Goal: Information Seeking & Learning: Learn about a topic

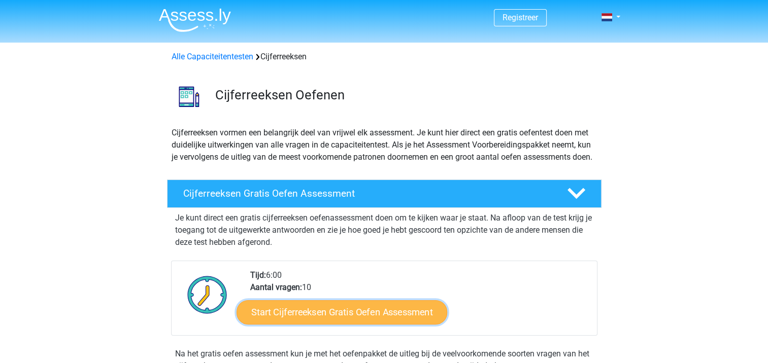
click at [328, 324] on link "Start Cijferreeksen Gratis Oefen Assessment" at bounding box center [341, 312] width 211 height 24
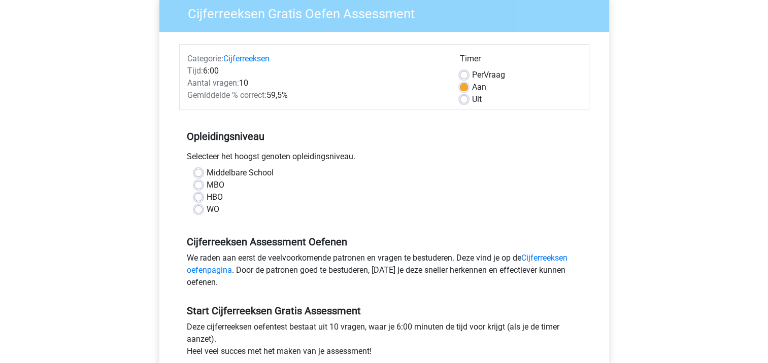
scroll to position [118, 0]
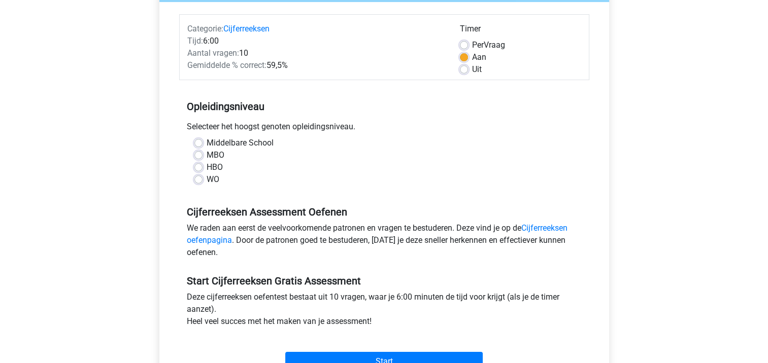
click at [214, 166] on label "HBO" at bounding box center [214, 167] width 16 height 12
click at [202, 166] on input "HBO" at bounding box center [198, 166] width 8 height 10
radio input "true"
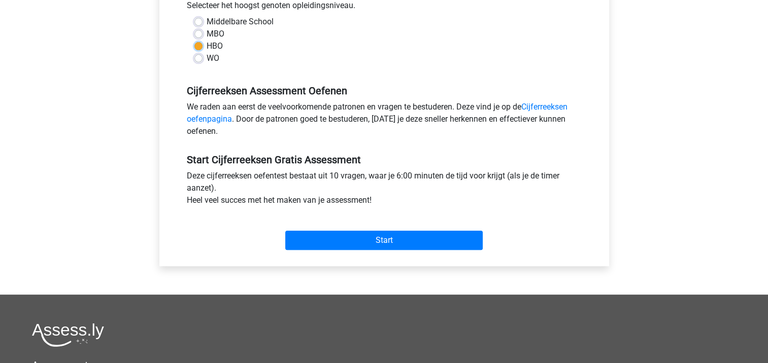
scroll to position [241, 0]
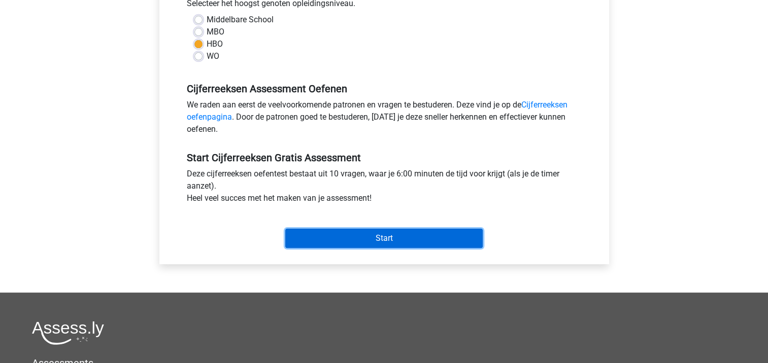
click at [424, 235] on input "Start" at bounding box center [383, 238] width 197 height 19
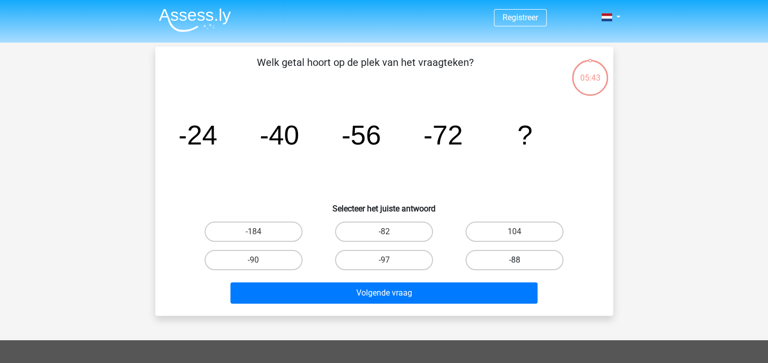
click at [549, 256] on label "-88" at bounding box center [514, 260] width 98 height 20
click at [521, 260] on input "-88" at bounding box center [517, 263] width 7 height 7
radio input "true"
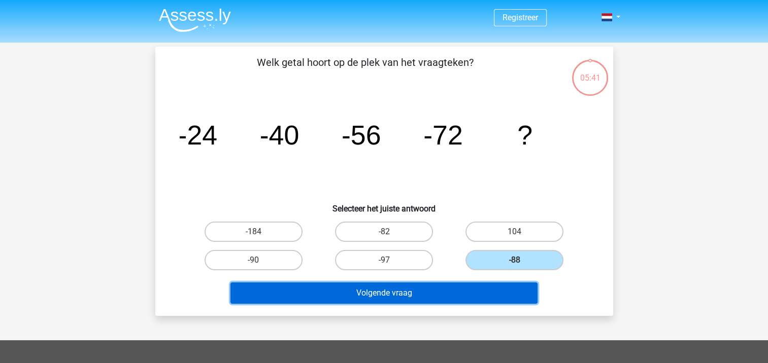
click at [489, 289] on button "Volgende vraag" at bounding box center [383, 293] width 307 height 21
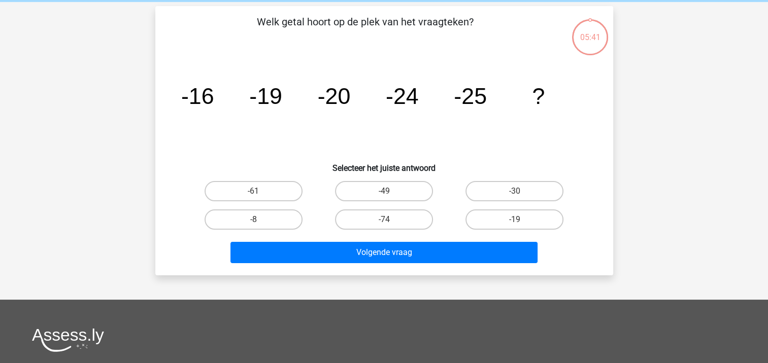
scroll to position [47, 0]
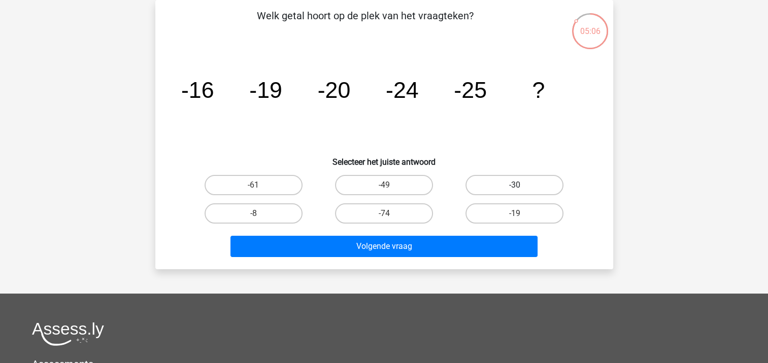
click at [505, 185] on label "-30" at bounding box center [514, 185] width 98 height 20
click at [514, 185] on input "-30" at bounding box center [517, 188] width 7 height 7
radio input "true"
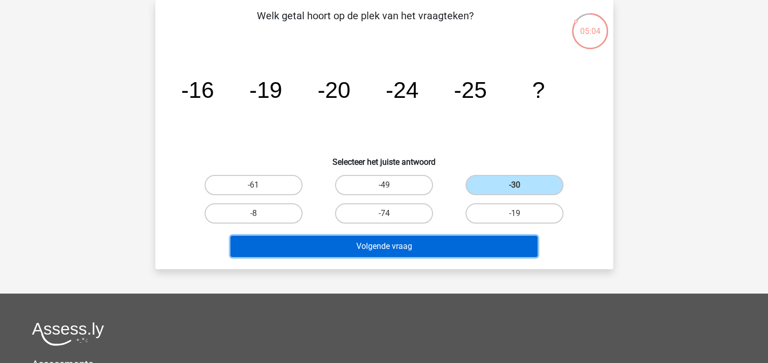
click at [457, 244] on button "Volgende vraag" at bounding box center [383, 246] width 307 height 21
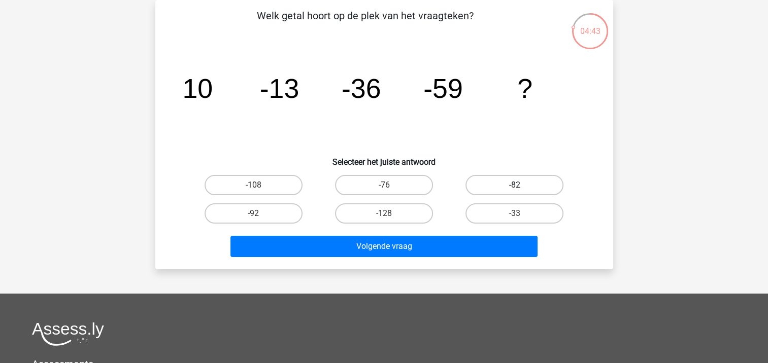
click at [503, 181] on label "-82" at bounding box center [514, 185] width 98 height 20
click at [514, 185] on input "-82" at bounding box center [517, 188] width 7 height 7
radio input "true"
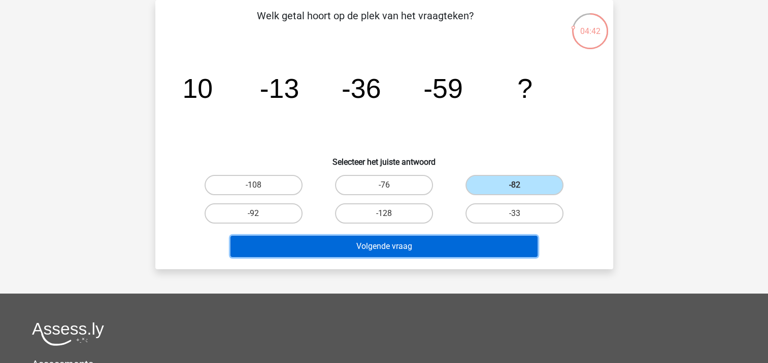
click at [443, 245] on button "Volgende vraag" at bounding box center [383, 246] width 307 height 21
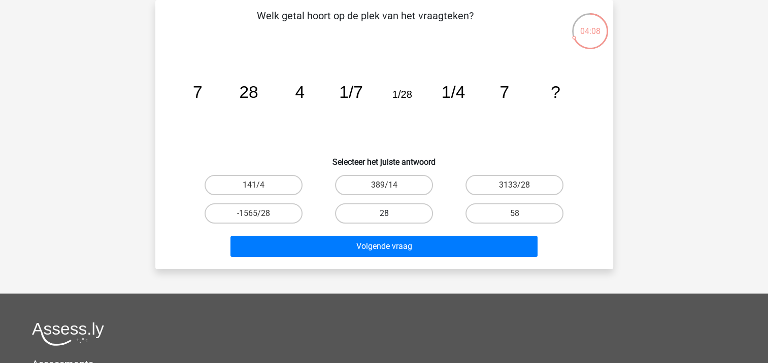
click at [381, 209] on label "28" at bounding box center [384, 213] width 98 height 20
click at [384, 214] on input "28" at bounding box center [387, 217] width 7 height 7
radio input "true"
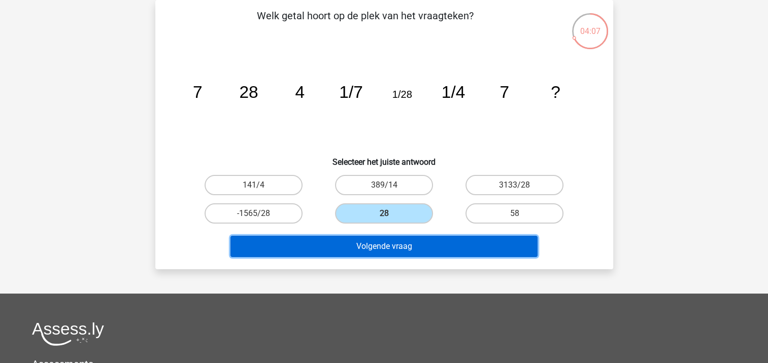
click at [376, 244] on button "Volgende vraag" at bounding box center [383, 246] width 307 height 21
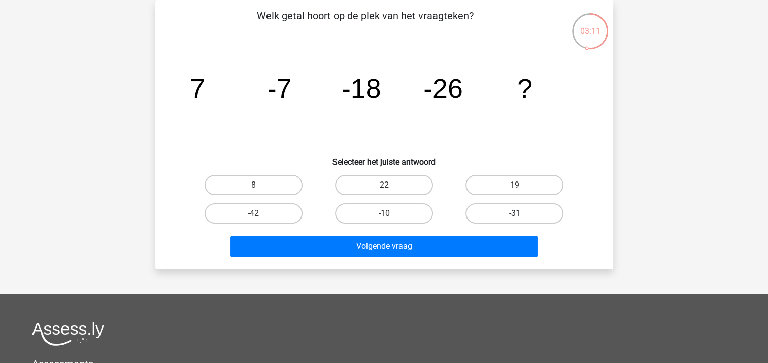
click at [488, 209] on label "-31" at bounding box center [514, 213] width 98 height 20
click at [514, 214] on input "-31" at bounding box center [517, 217] width 7 height 7
radio input "true"
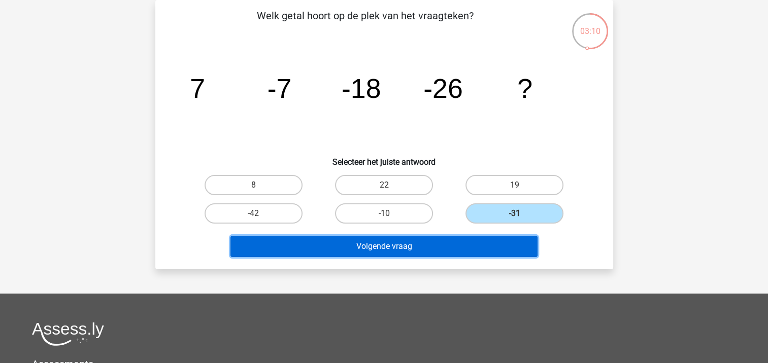
click at [459, 239] on button "Volgende vraag" at bounding box center [383, 246] width 307 height 21
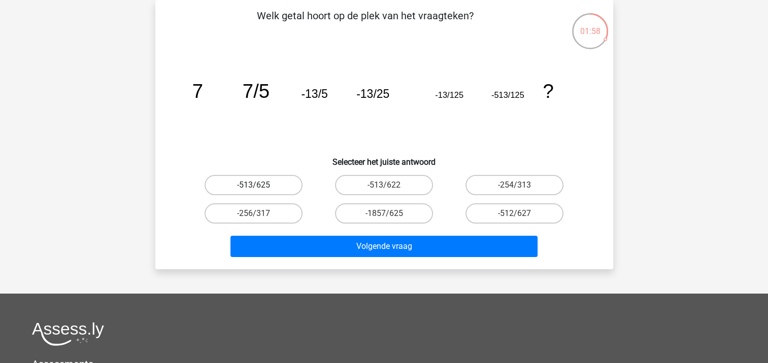
click at [267, 182] on label "-513/625" at bounding box center [253, 185] width 98 height 20
click at [260, 185] on input "-513/625" at bounding box center [256, 188] width 7 height 7
radio input "true"
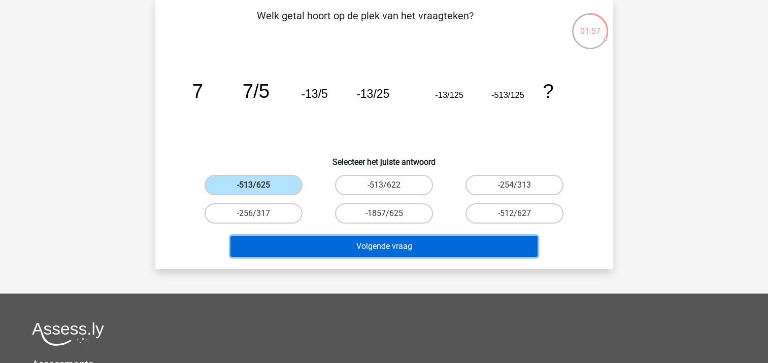
click at [359, 244] on button "Volgende vraag" at bounding box center [383, 246] width 307 height 21
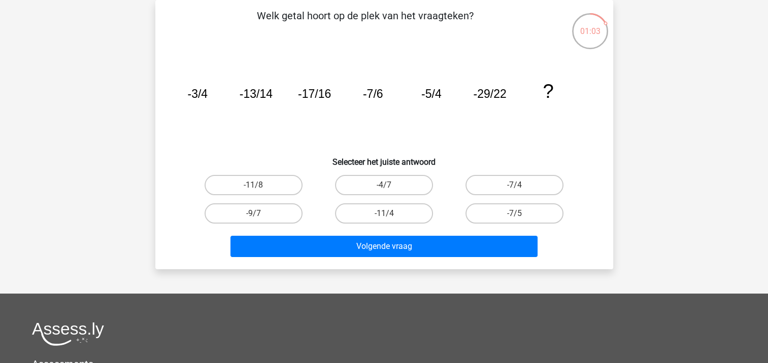
click at [254, 214] on input "-9/7" at bounding box center [256, 217] width 7 height 7
radio input "true"
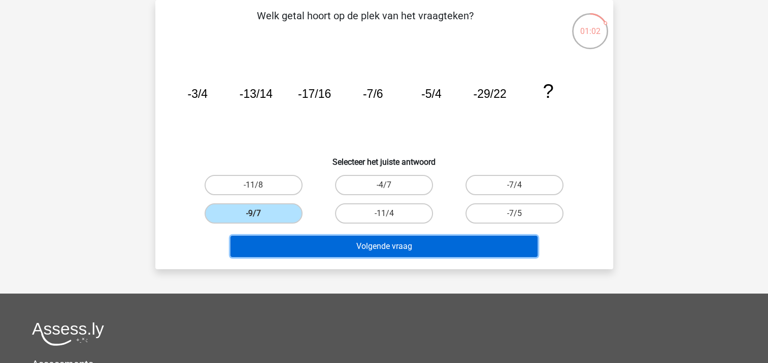
click at [333, 244] on button "Volgende vraag" at bounding box center [383, 246] width 307 height 21
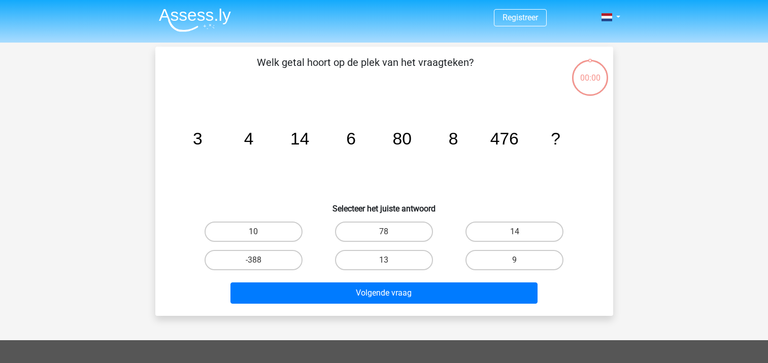
scroll to position [47, 0]
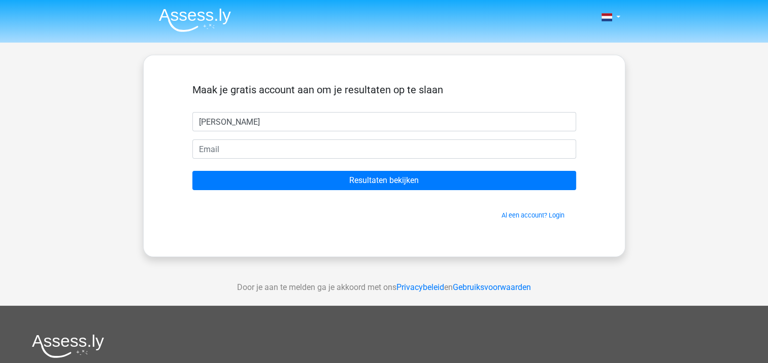
type input "Esther"
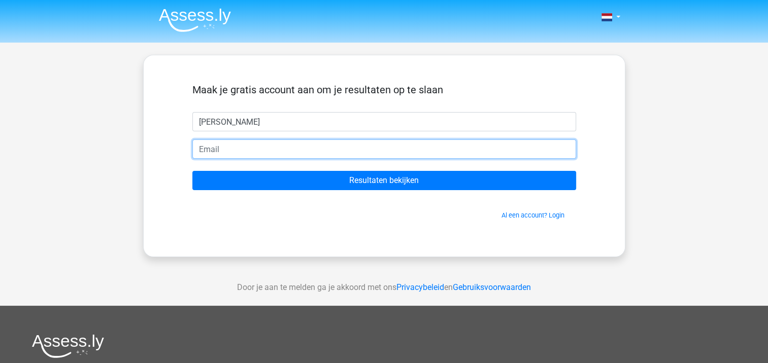
click at [300, 150] on input "email" at bounding box center [384, 149] width 384 height 19
type input "info@weiveen.nl"
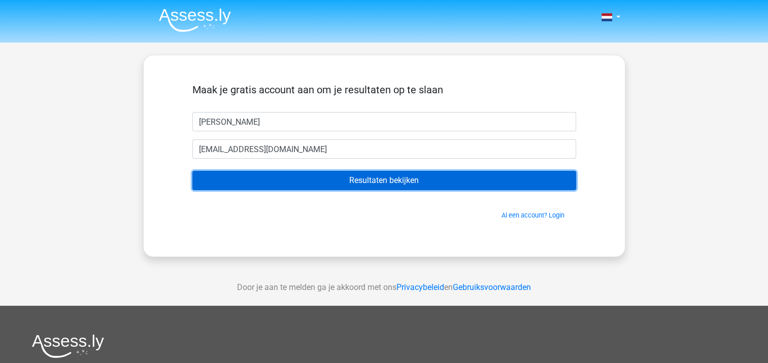
click at [288, 185] on input "Resultaten bekijken" at bounding box center [384, 180] width 384 height 19
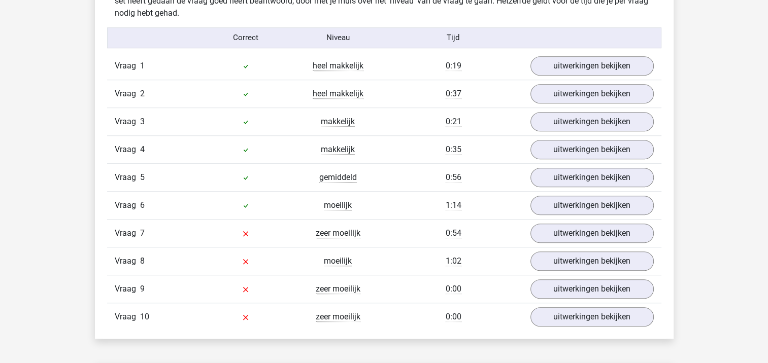
scroll to position [831, 0]
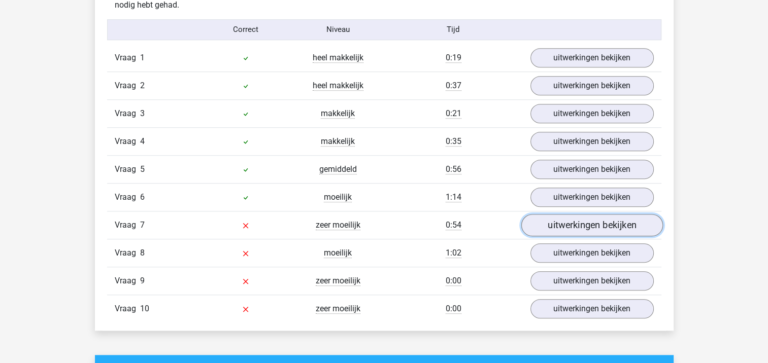
click at [610, 226] on link "uitwerkingen bekijken" at bounding box center [591, 225] width 142 height 22
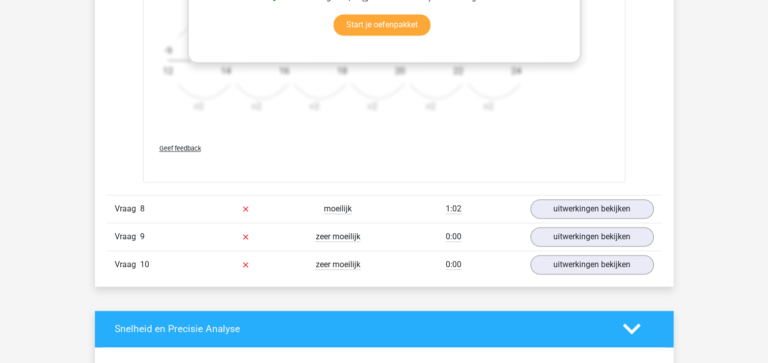
scroll to position [1509, 0]
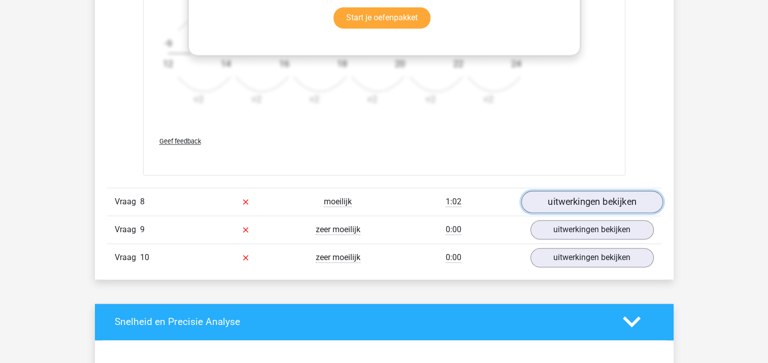
drag, startPoint x: 629, startPoint y: 192, endPoint x: 617, endPoint y: 197, distance: 13.0
click at [617, 197] on link "uitwerkingen bekijken" at bounding box center [591, 202] width 142 height 22
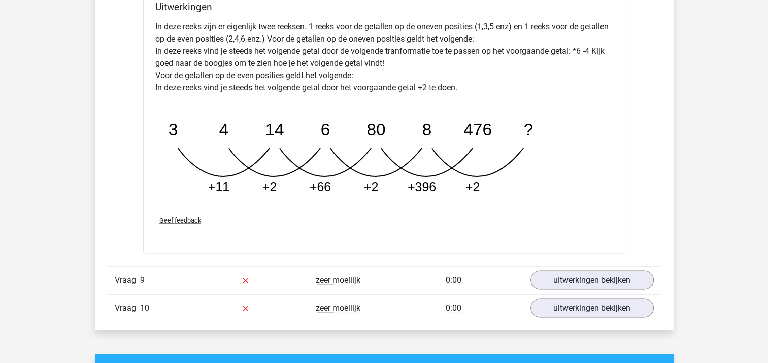
scroll to position [2006, 0]
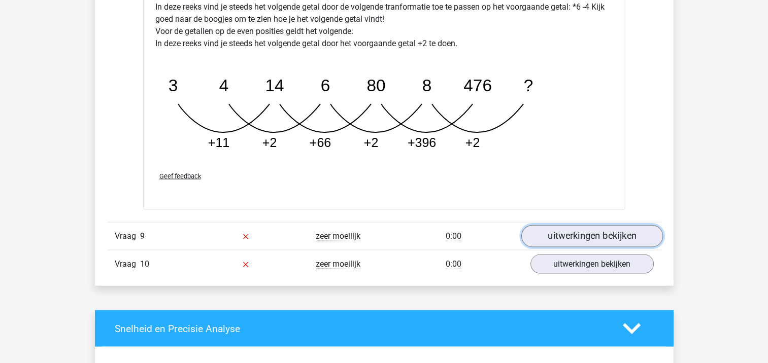
click at [630, 239] on link "uitwerkingen bekijken" at bounding box center [591, 236] width 142 height 22
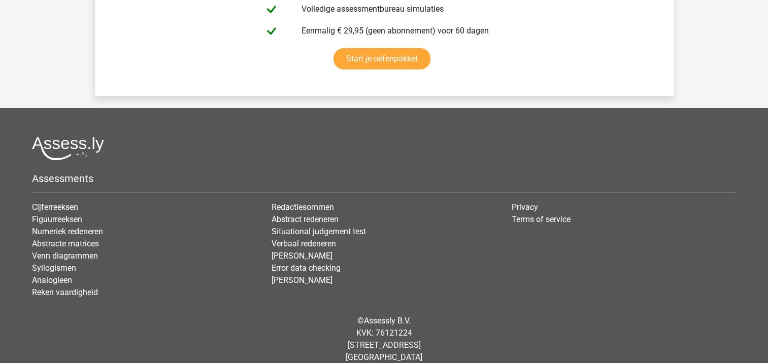
scroll to position [3612, 0]
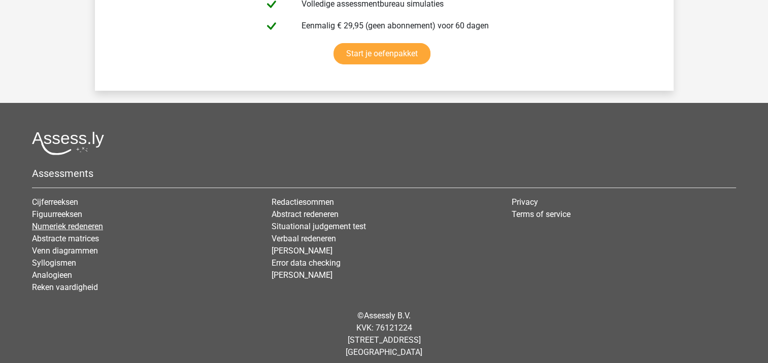
click at [95, 223] on link "Numeriek redeneren" at bounding box center [67, 227] width 71 height 10
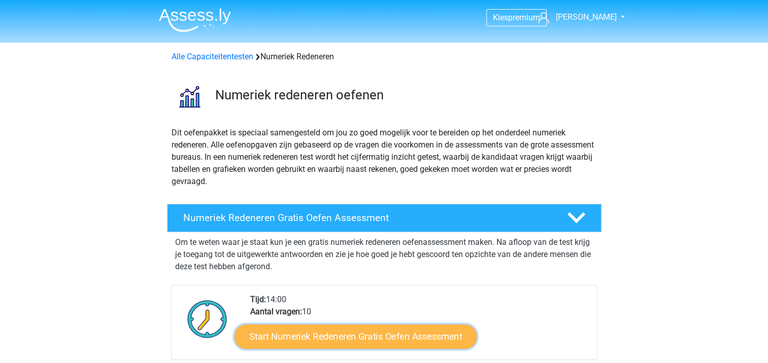
click at [366, 326] on link "Start Numeriek Redeneren Gratis Oefen Assessment" at bounding box center [355, 336] width 242 height 24
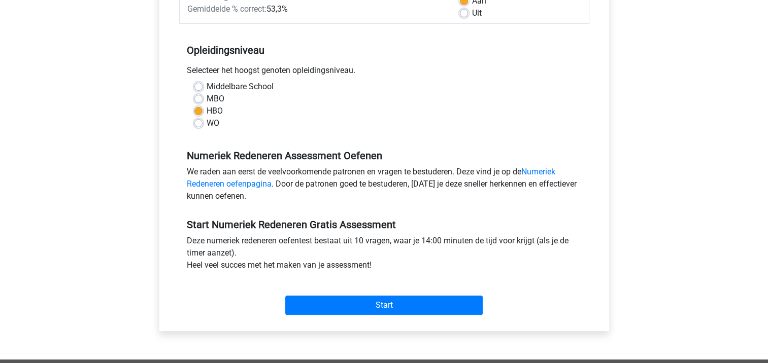
scroll to position [226, 0]
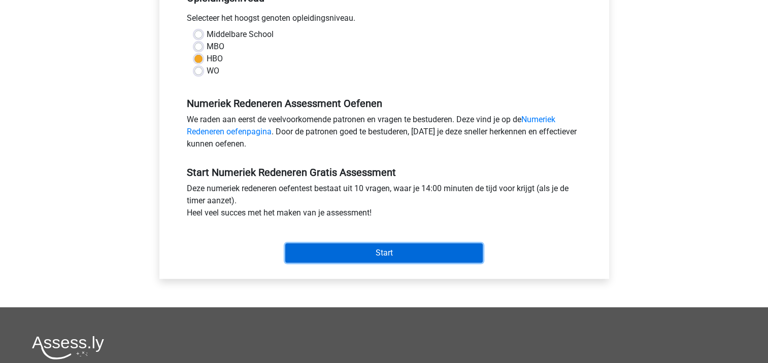
click at [402, 248] on input "Start" at bounding box center [383, 253] width 197 height 19
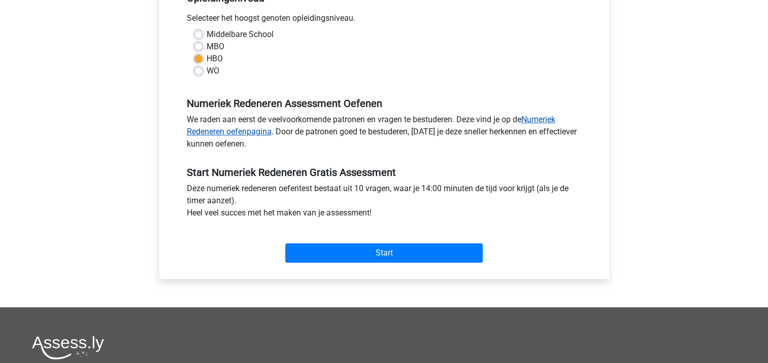
click at [227, 130] on link "Numeriek Redeneren oefenpagina" at bounding box center [371, 126] width 368 height 22
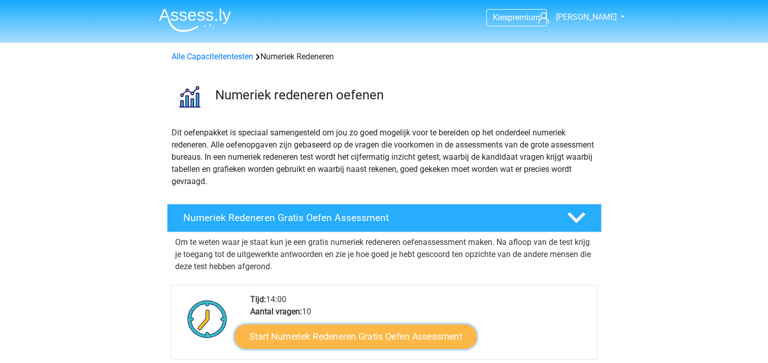
click at [381, 339] on link "Start Numeriek Redeneren Gratis Oefen Assessment" at bounding box center [355, 336] width 242 height 24
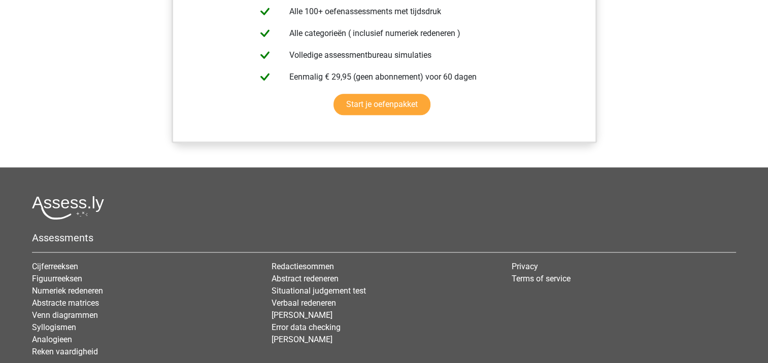
scroll to position [911, 0]
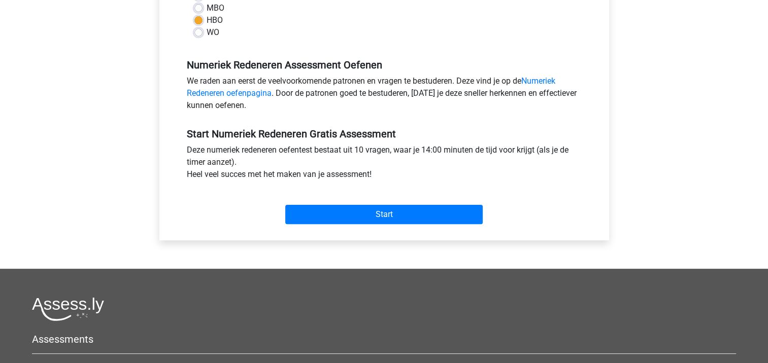
scroll to position [268, 0]
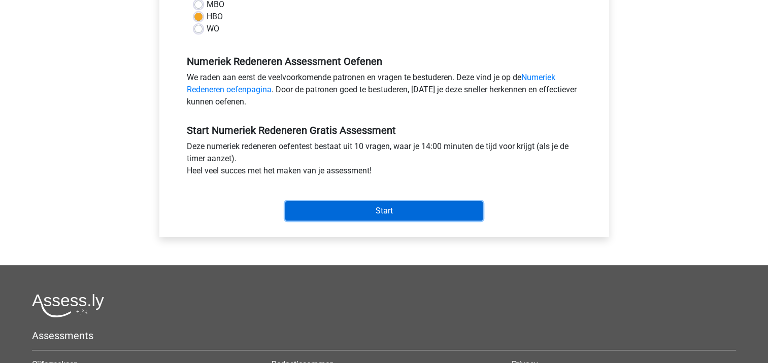
click at [391, 203] on input "Start" at bounding box center [383, 210] width 197 height 19
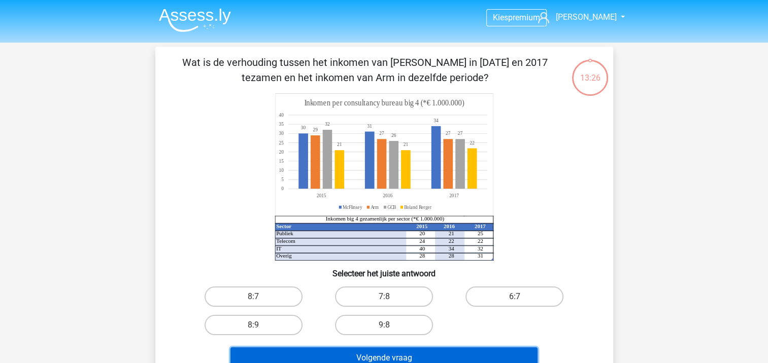
click at [437, 351] on button "Volgende vraag" at bounding box center [383, 358] width 307 height 21
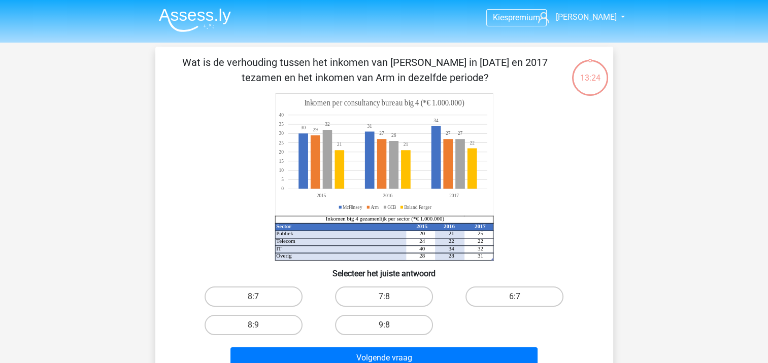
click at [475, 325] on div "8:7 7:8 6:7 8:9 9:8" at bounding box center [384, 311] width 392 height 57
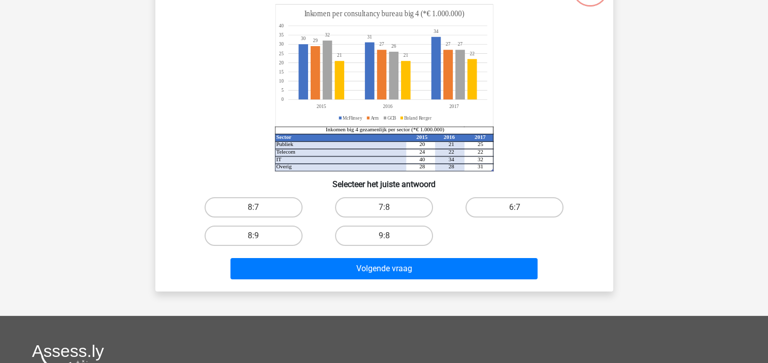
scroll to position [91, 0]
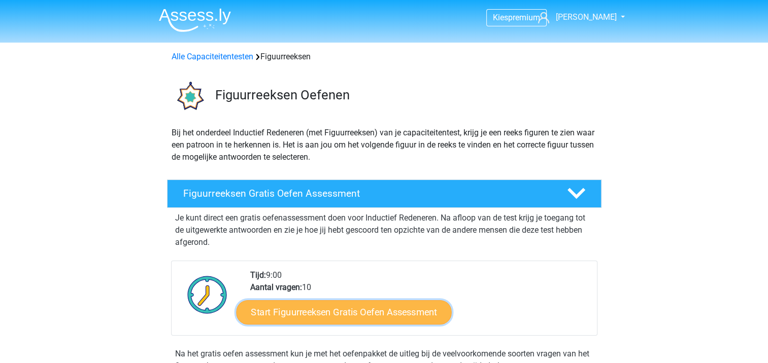
click at [393, 317] on link "Start Figuurreeksen Gratis Oefen Assessment" at bounding box center [343, 312] width 215 height 24
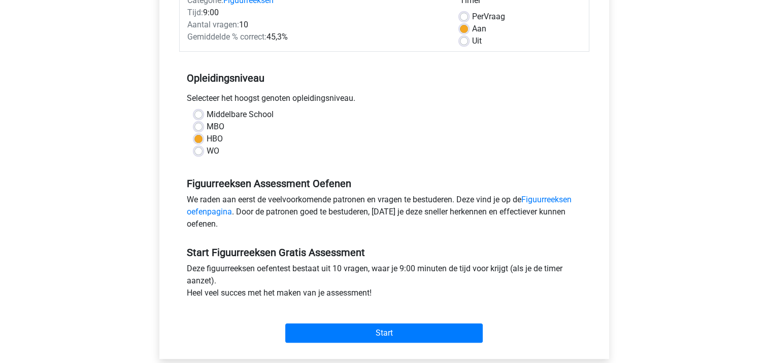
scroll to position [247, 0]
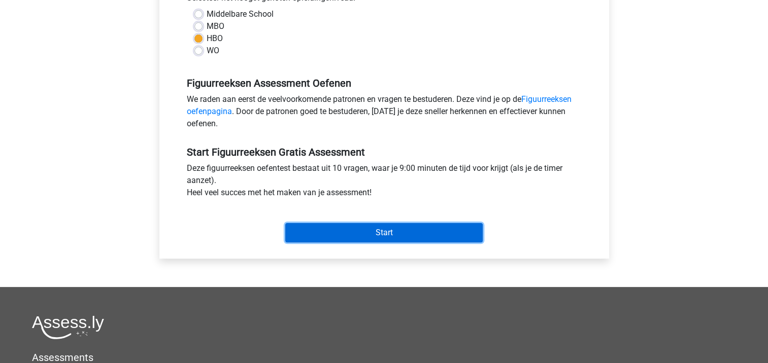
click at [455, 225] on input "Start" at bounding box center [383, 232] width 197 height 19
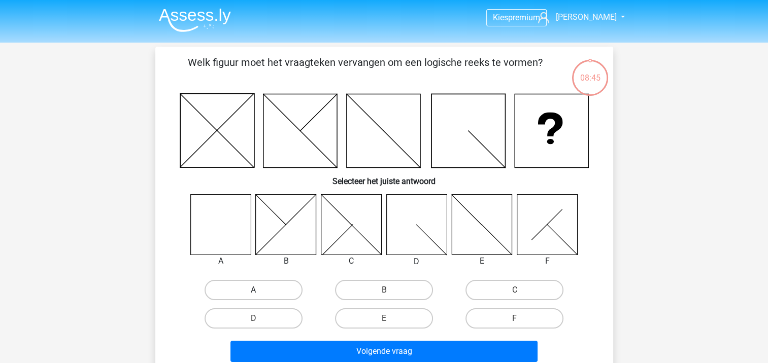
click at [237, 292] on label "A" at bounding box center [253, 290] width 98 height 20
click at [253, 292] on input "A" at bounding box center [256, 293] width 7 height 7
radio input "true"
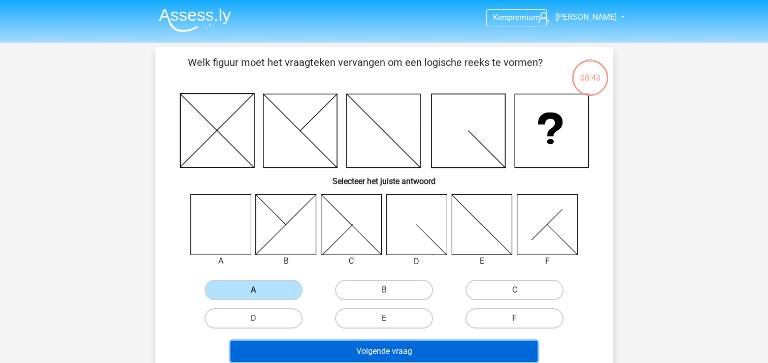
click at [315, 343] on button "Volgende vraag" at bounding box center [383, 351] width 307 height 21
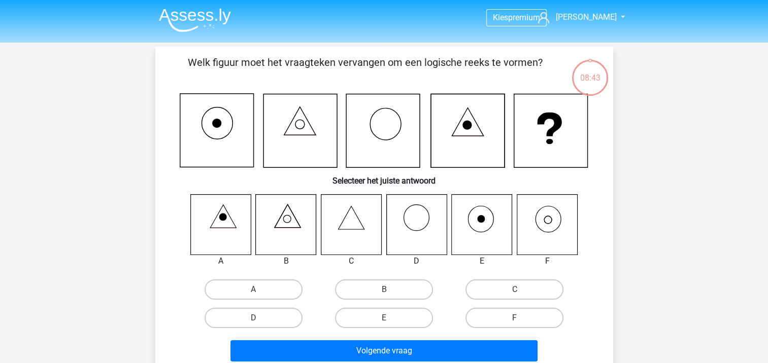
scroll to position [47, 0]
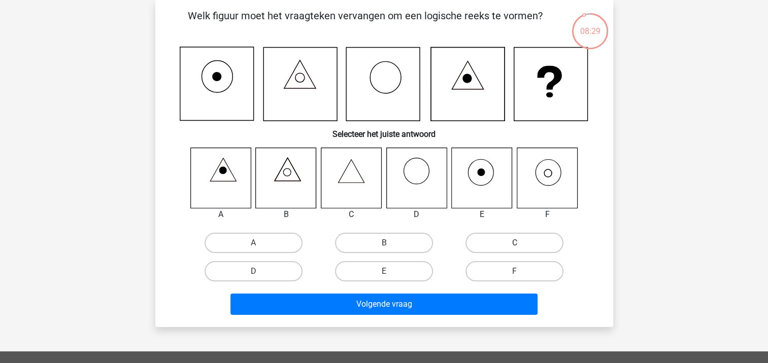
click at [536, 239] on label "C" at bounding box center [514, 243] width 98 height 20
click at [521, 243] on input "C" at bounding box center [517, 246] width 7 height 7
radio input "true"
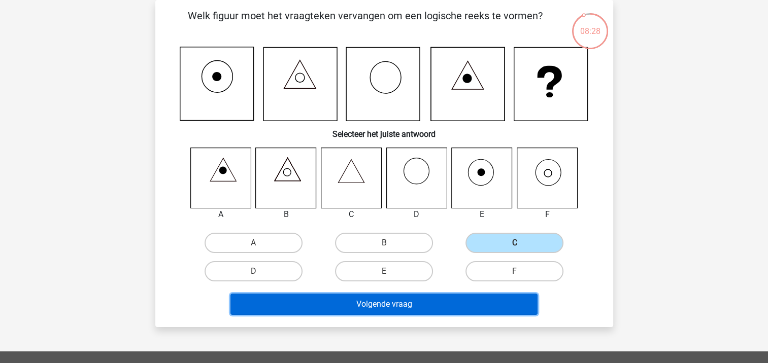
click at [425, 307] on button "Volgende vraag" at bounding box center [383, 304] width 307 height 21
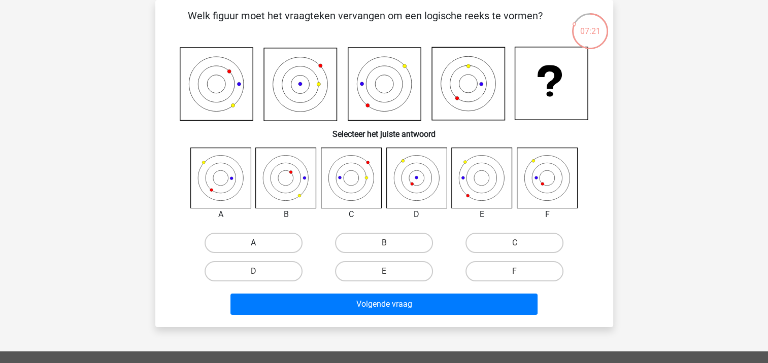
click at [221, 239] on label "A" at bounding box center [253, 243] width 98 height 20
click at [253, 243] on input "A" at bounding box center [256, 246] width 7 height 7
radio input "true"
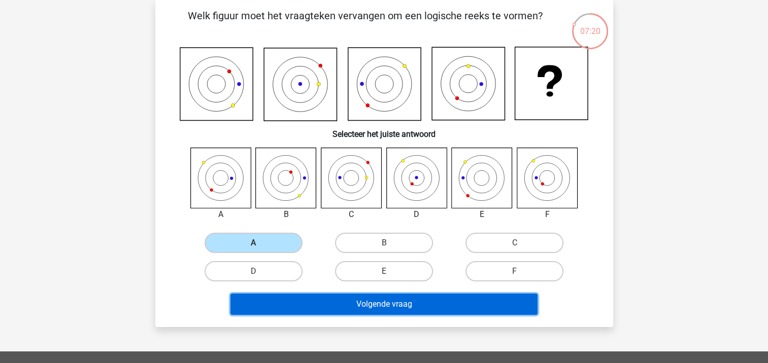
click at [363, 307] on button "Volgende vraag" at bounding box center [383, 304] width 307 height 21
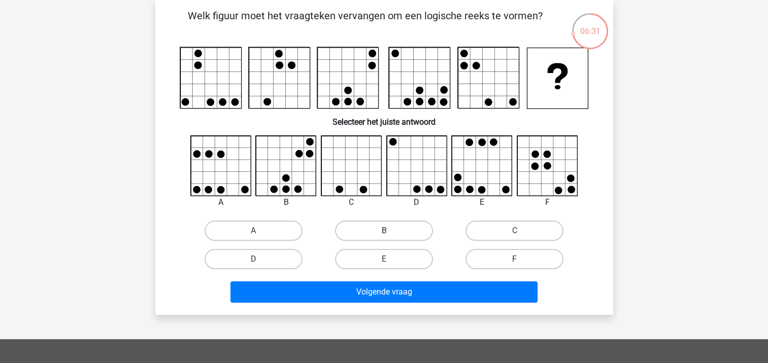
click at [376, 229] on label "B" at bounding box center [384, 231] width 98 height 20
click at [384, 231] on input "B" at bounding box center [387, 234] width 7 height 7
radio input "true"
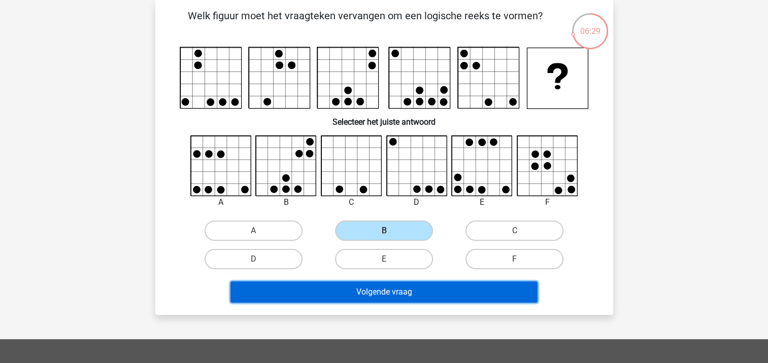
drag, startPoint x: 365, startPoint y: 287, endPoint x: 357, endPoint y: 293, distance: 10.1
click at [357, 293] on button "Volgende vraag" at bounding box center [383, 292] width 307 height 21
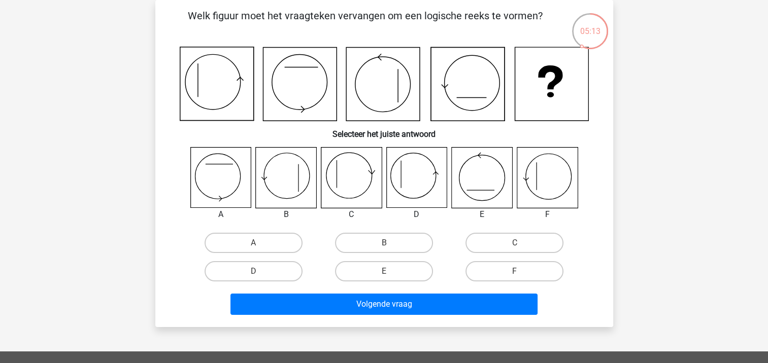
click at [297, 179] on icon at bounding box center [286, 178] width 60 height 60
click at [373, 233] on div "B" at bounding box center [384, 243] width 130 height 28
click at [372, 241] on label "B" at bounding box center [384, 243] width 98 height 20
click at [384, 243] on input "B" at bounding box center [387, 246] width 7 height 7
radio input "true"
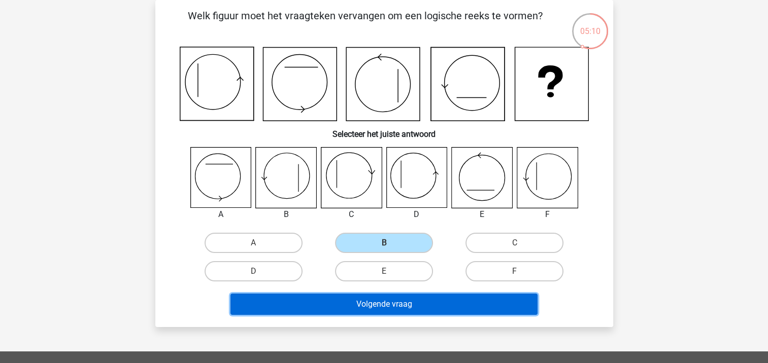
click at [363, 306] on button "Volgende vraag" at bounding box center [383, 304] width 307 height 21
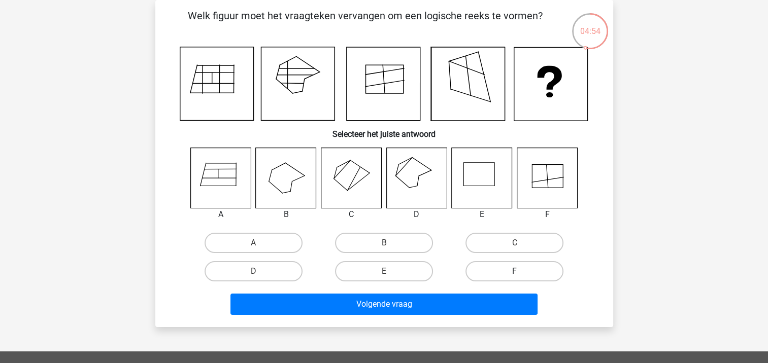
click at [519, 268] on label "F" at bounding box center [514, 271] width 98 height 20
click at [519, 271] on input "F" at bounding box center [517, 274] width 7 height 7
radio input "true"
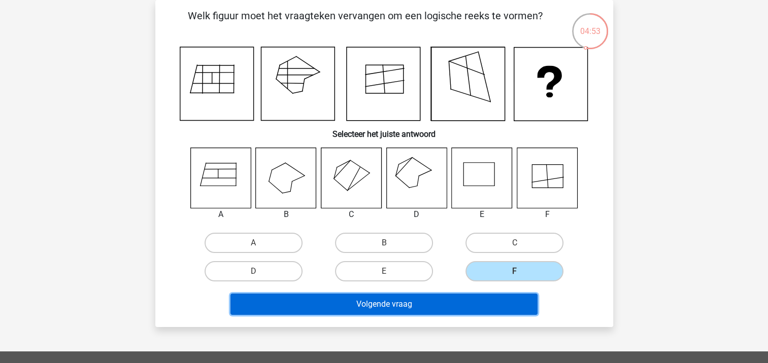
click at [495, 302] on button "Volgende vraag" at bounding box center [383, 304] width 307 height 21
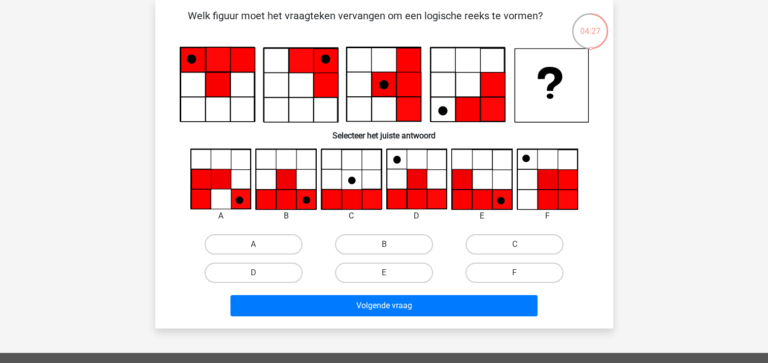
click at [463, 190] on icon at bounding box center [462, 200] width 20 height 20
click at [402, 271] on label "E" at bounding box center [384, 273] width 98 height 20
click at [390, 273] on input "E" at bounding box center [387, 276] width 7 height 7
radio input "true"
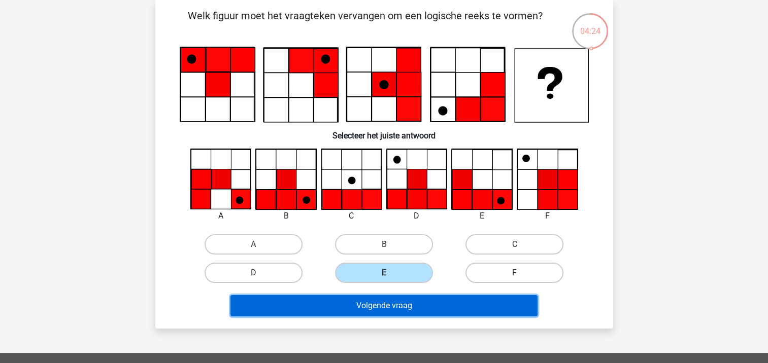
click at [400, 306] on button "Volgende vraag" at bounding box center [383, 305] width 307 height 21
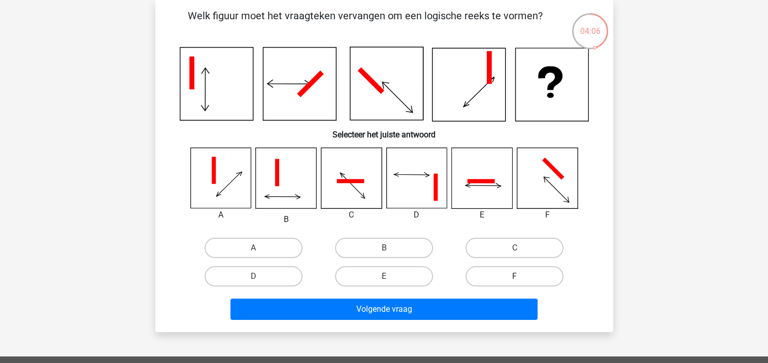
click at [525, 273] on label "F" at bounding box center [514, 276] width 98 height 20
click at [521, 276] on input "F" at bounding box center [517, 279] width 7 height 7
radio input "true"
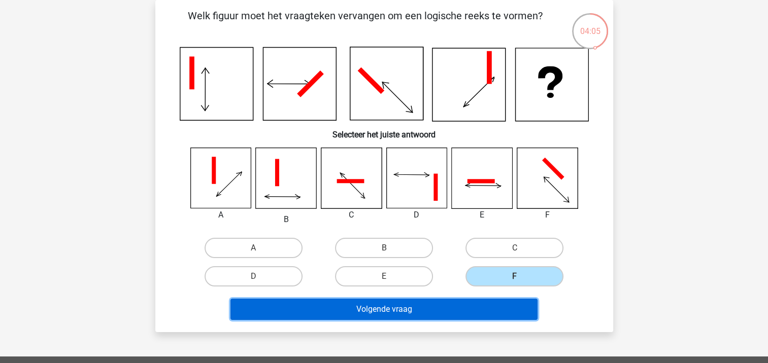
click at [487, 310] on button "Volgende vraag" at bounding box center [383, 309] width 307 height 21
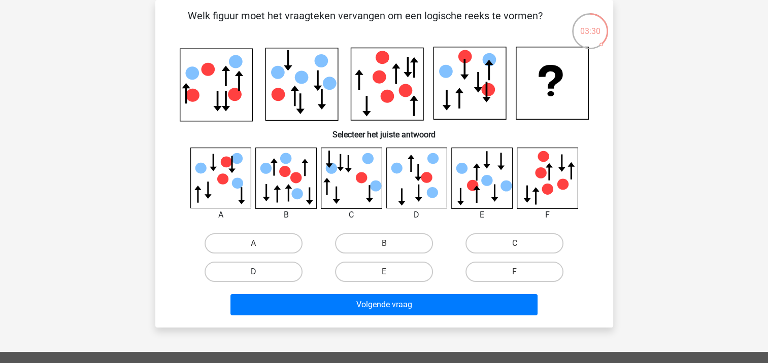
click at [276, 268] on label "D" at bounding box center [253, 272] width 98 height 20
click at [260, 272] on input "D" at bounding box center [256, 275] width 7 height 7
radio input "true"
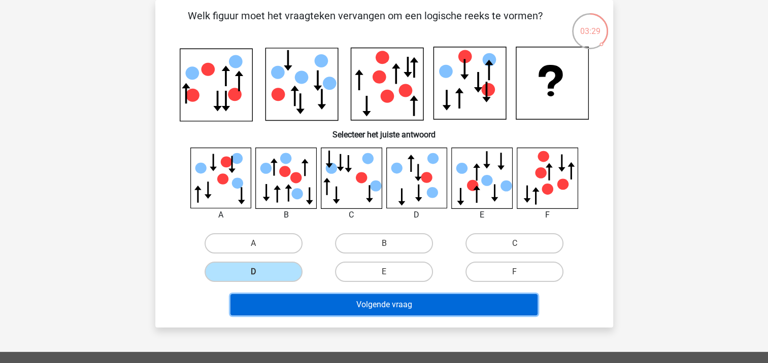
click at [320, 304] on button "Volgende vraag" at bounding box center [383, 304] width 307 height 21
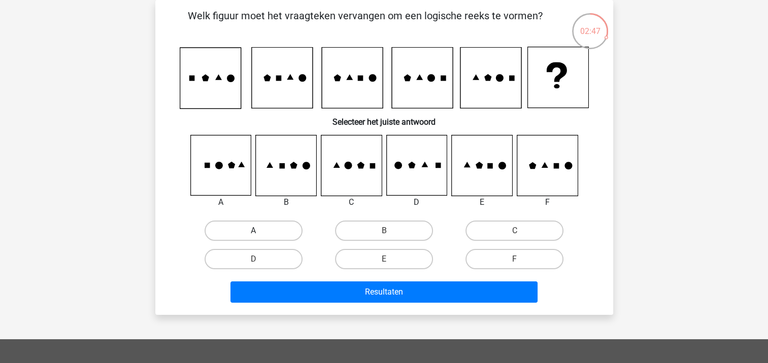
click at [235, 235] on label "A" at bounding box center [253, 231] width 98 height 20
click at [253, 235] on input "A" at bounding box center [256, 234] width 7 height 7
radio input "true"
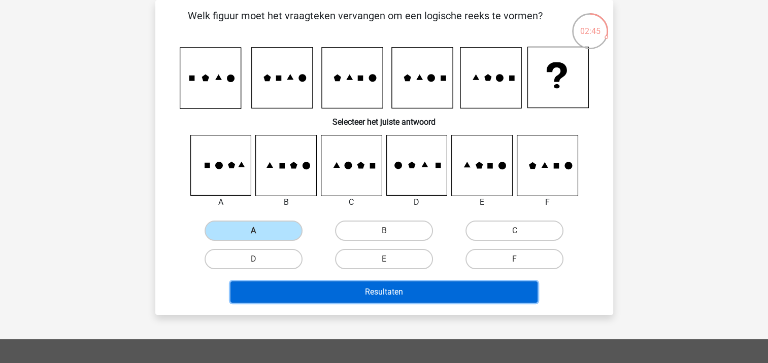
click at [263, 284] on button "Resultaten" at bounding box center [383, 292] width 307 height 21
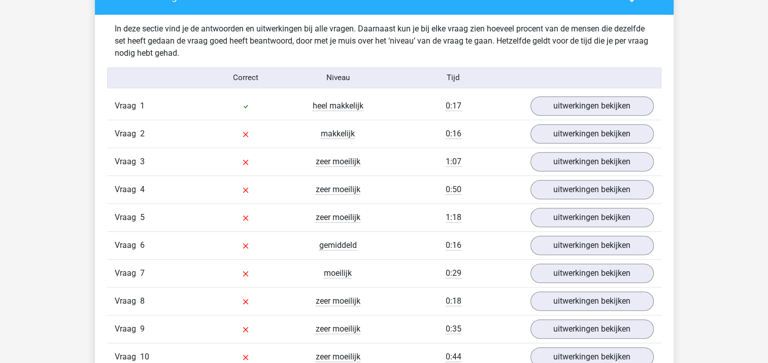
scroll to position [788, 0]
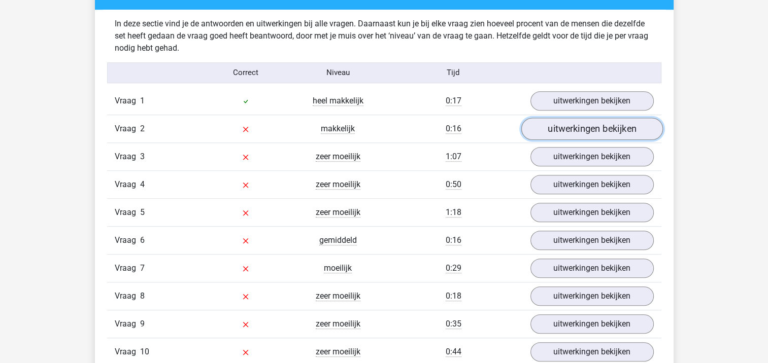
click at [617, 125] on link "uitwerkingen bekijken" at bounding box center [591, 129] width 142 height 22
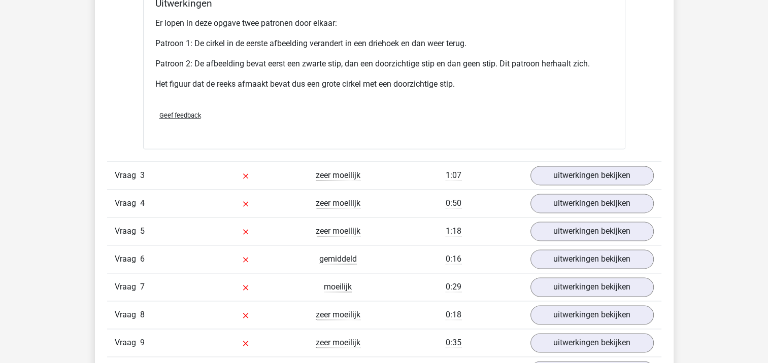
scroll to position [1416, 0]
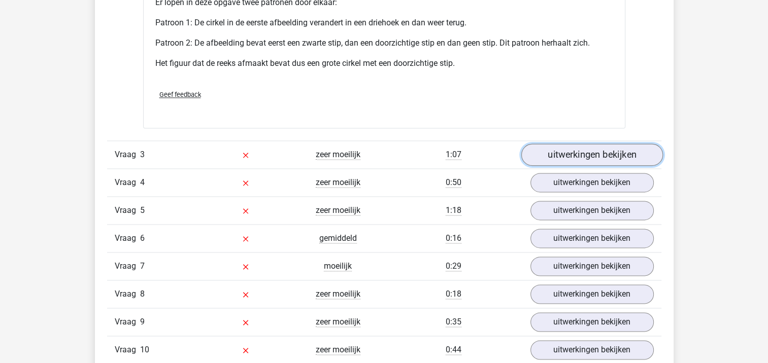
click at [625, 154] on link "uitwerkingen bekijken" at bounding box center [591, 155] width 142 height 22
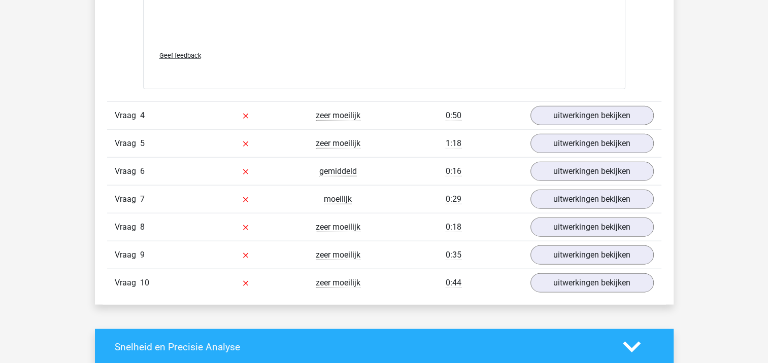
scroll to position [2342, 0]
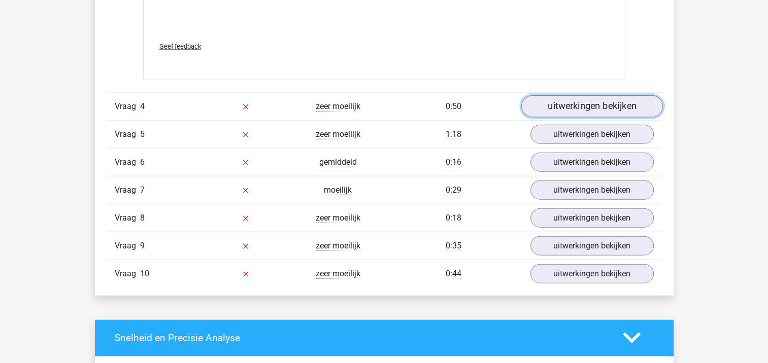
click at [605, 103] on link "uitwerkingen bekijken" at bounding box center [591, 106] width 142 height 22
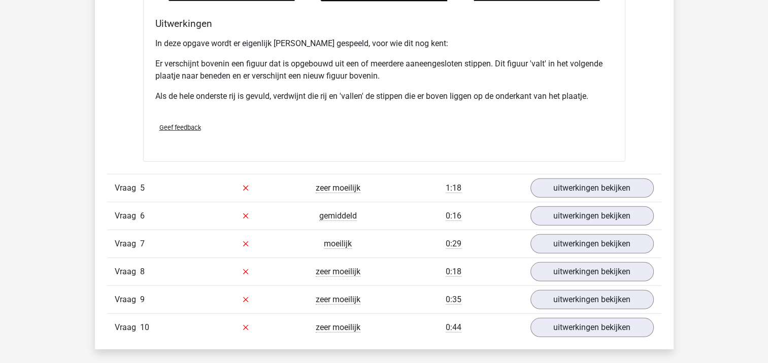
scroll to position [2898, 0]
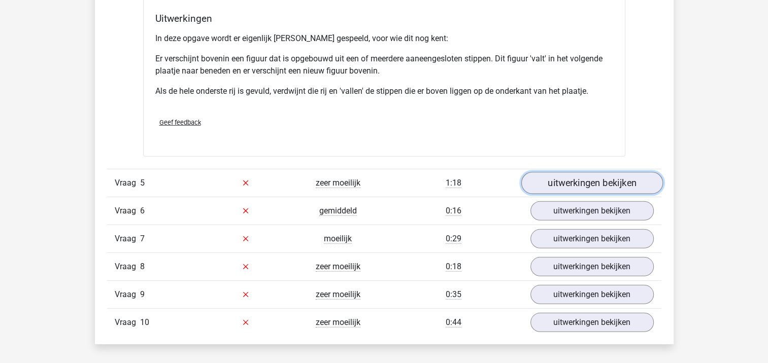
click at [597, 179] on link "uitwerkingen bekijken" at bounding box center [591, 183] width 142 height 22
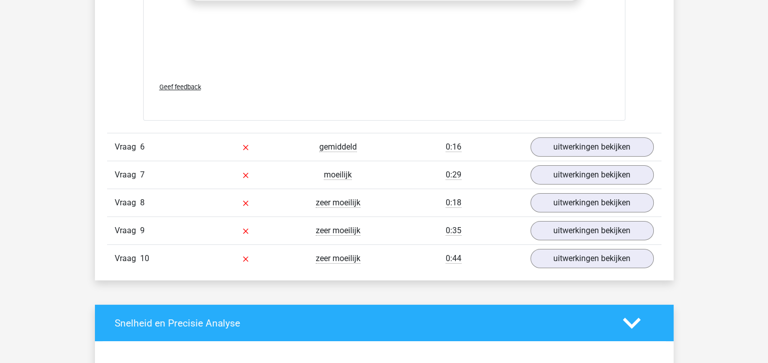
scroll to position [3817, 0]
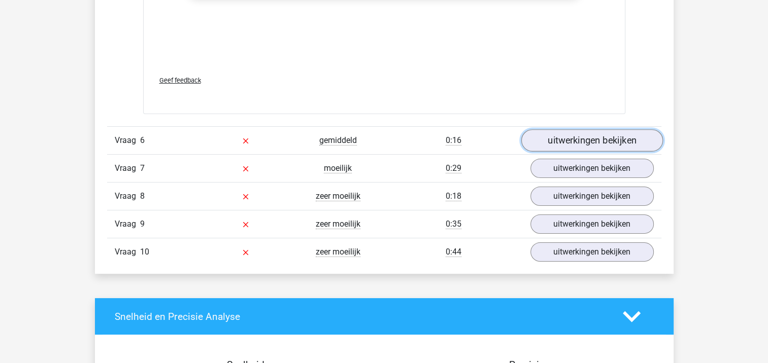
click at [612, 130] on link "uitwerkingen bekijken" at bounding box center [591, 141] width 142 height 22
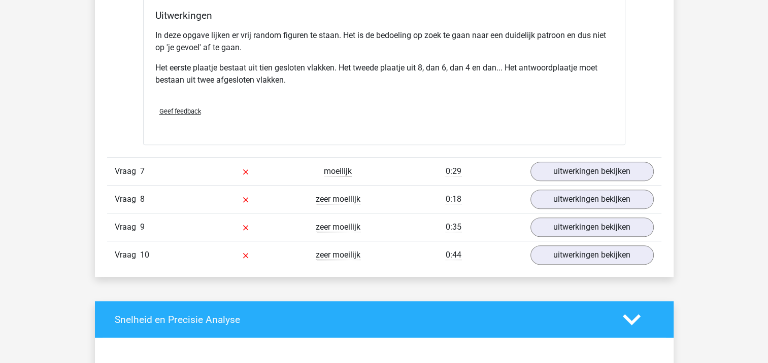
scroll to position [4451, 0]
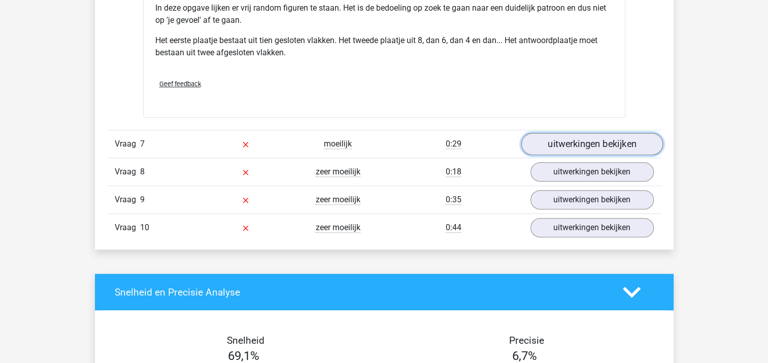
click at [614, 146] on link "uitwerkingen bekijken" at bounding box center [591, 144] width 142 height 22
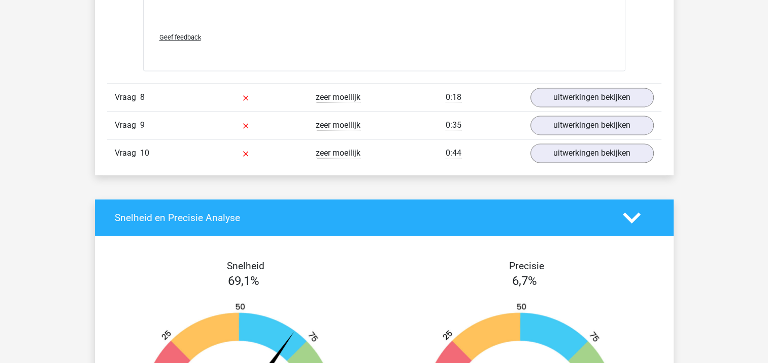
scroll to position [5400, 0]
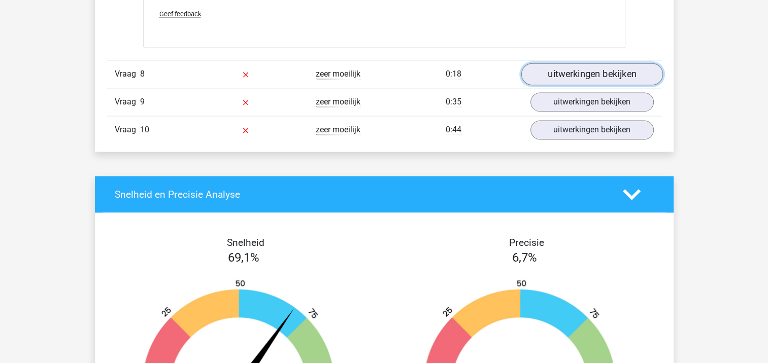
click at [600, 69] on link "uitwerkingen bekijken" at bounding box center [591, 74] width 142 height 22
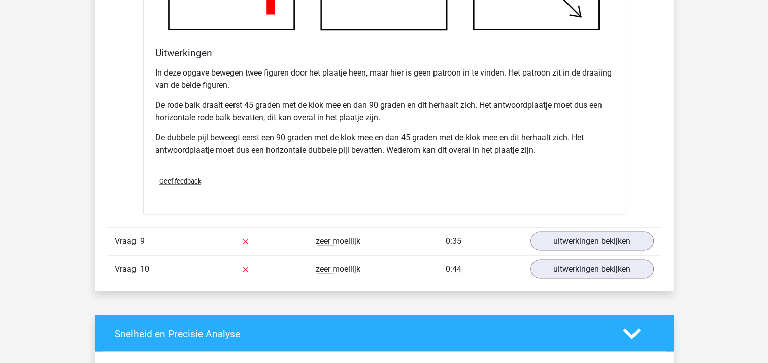
scroll to position [5886, 0]
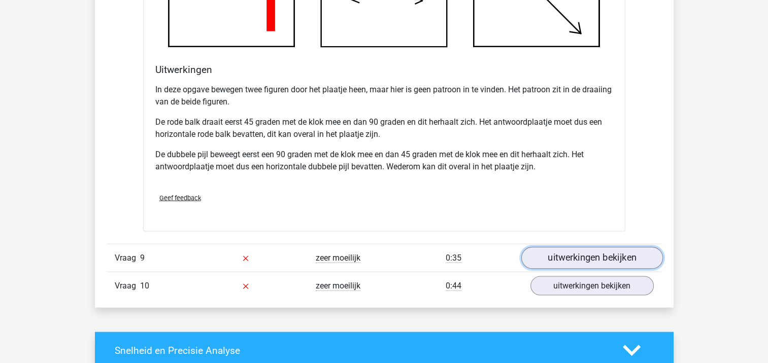
click at [632, 252] on link "uitwerkingen bekijken" at bounding box center [591, 258] width 142 height 22
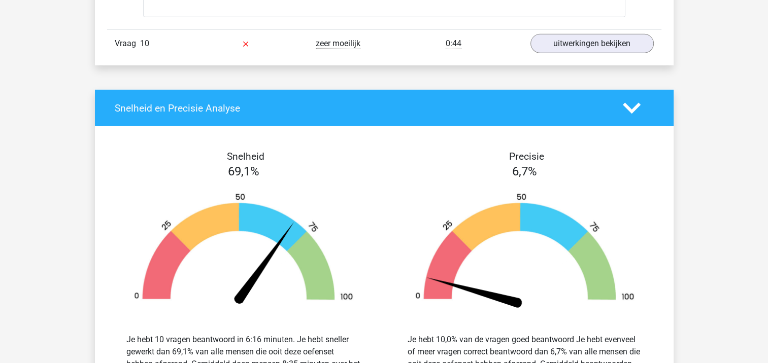
scroll to position [6956, 0]
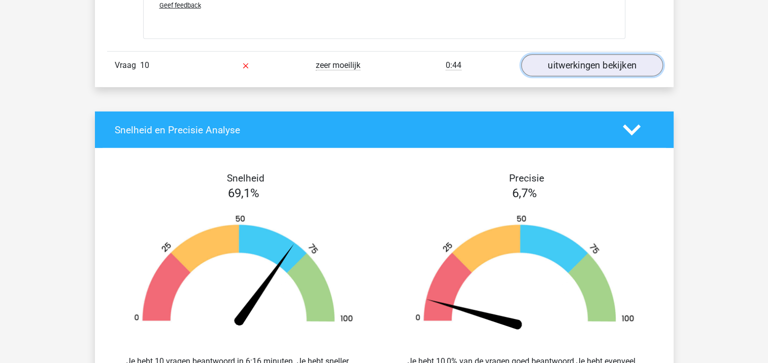
click at [597, 59] on link "uitwerkingen bekijken" at bounding box center [591, 66] width 142 height 22
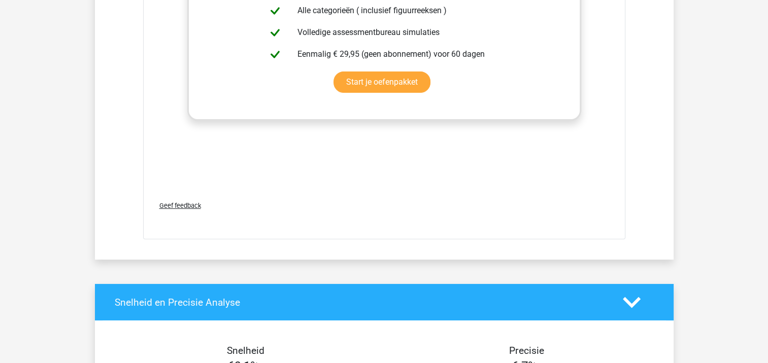
scroll to position [4637, 0]
